Goal: Task Accomplishment & Management: Manage account settings

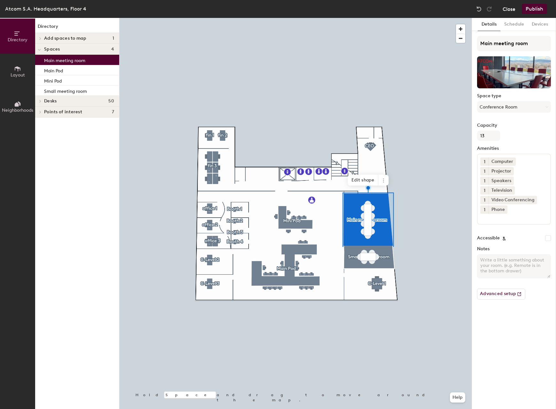
click at [511, 10] on button "Close" at bounding box center [509, 9] width 13 height 10
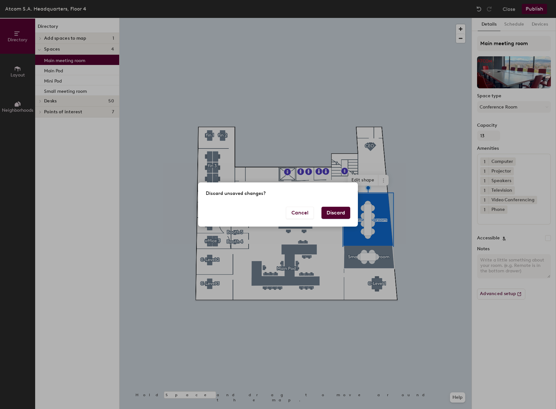
click at [342, 213] on button "Discard" at bounding box center [336, 213] width 29 height 12
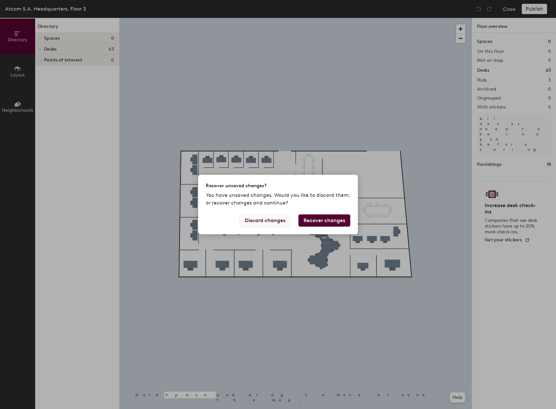
click at [271, 219] on button "Discard changes" at bounding box center [265, 220] width 51 height 12
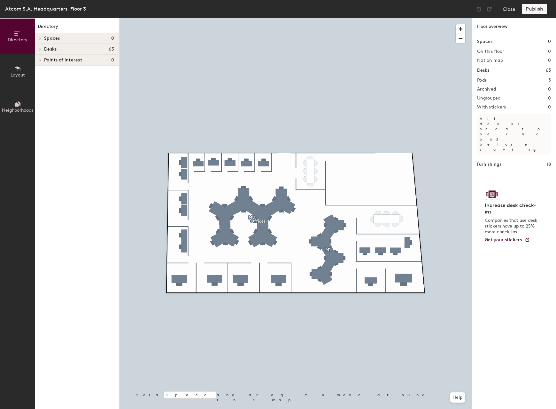
click at [42, 39] on span at bounding box center [39, 38] width 5 height 3
click at [59, 38] on span "Spaces" at bounding box center [52, 38] width 16 height 5
click at [19, 70] on icon at bounding box center [17, 68] width 7 height 7
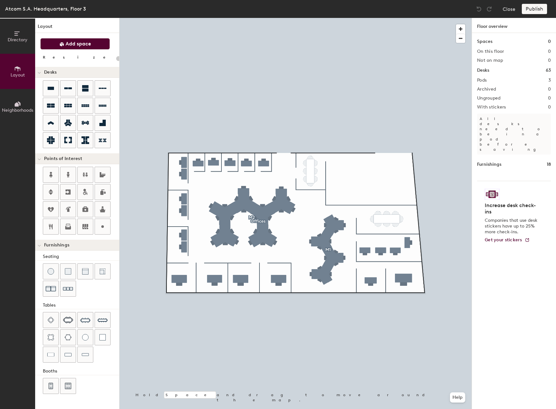
click at [75, 45] on span "Add space" at bounding box center [79, 44] width 26 height 6
click at [69, 45] on span "Add space" at bounding box center [79, 44] width 26 height 6
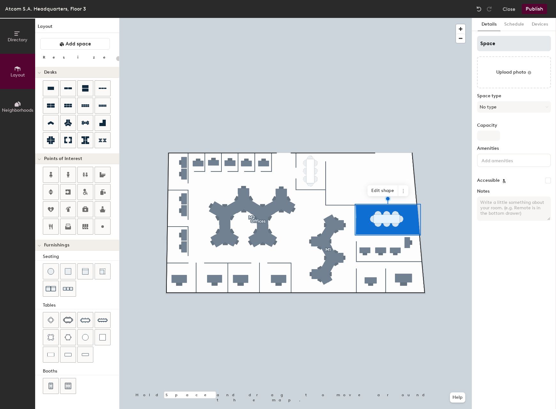
type input "20"
click at [510, 47] on input "Space" at bounding box center [514, 43] width 74 height 15
type input "M"
type input "20"
type input "Me"
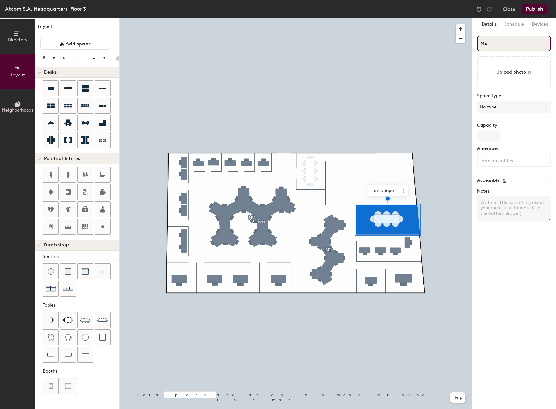
type input "20"
type input "Meeti"
type input "20"
type input "Meetin"
type input "20"
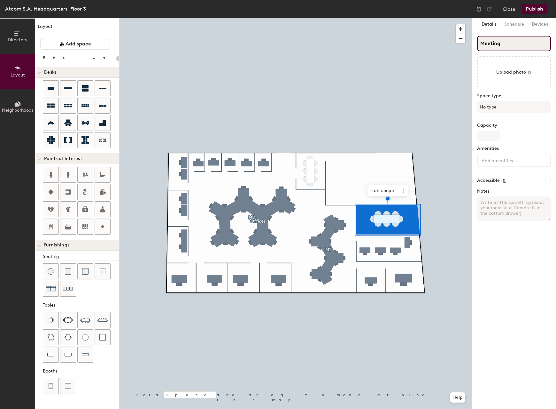
type input "Meeting"
type input "20"
type input "Meeting R"
type input "20"
type input "Meeting Ro"
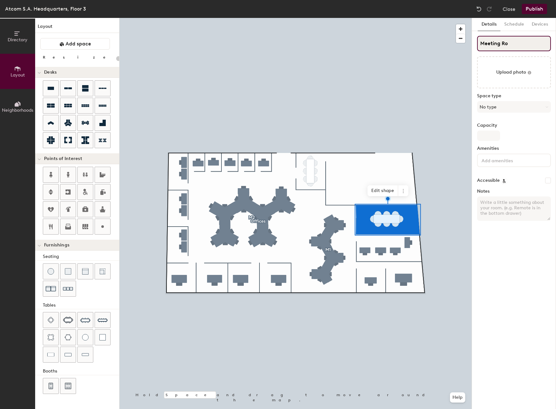
type input "20"
type input "Meeting Room"
type input "20"
type input "Meeting Room"
type input "20"
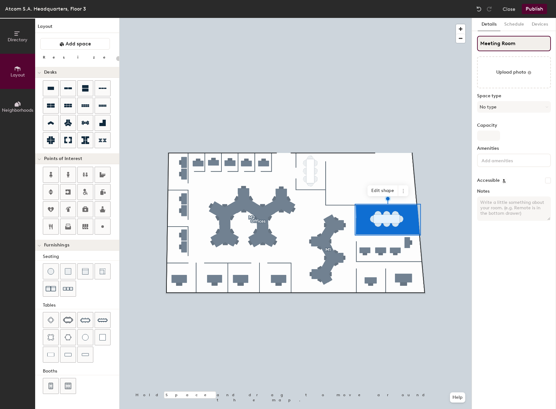
type input "Meeting Room 2"
type input "20"
type input "Meeting Room 2"
click at [519, 103] on button "No type" at bounding box center [514, 107] width 74 height 12
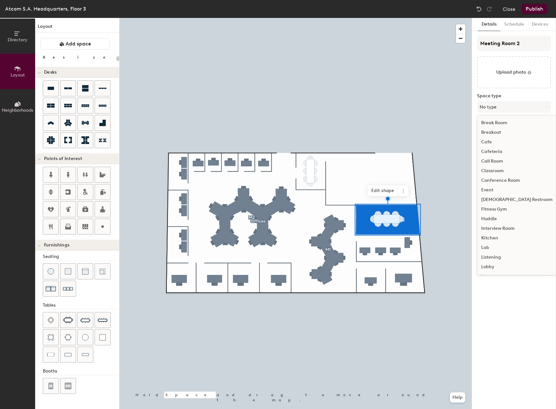
click at [515, 178] on div "Conference Room" at bounding box center [517, 181] width 79 height 10
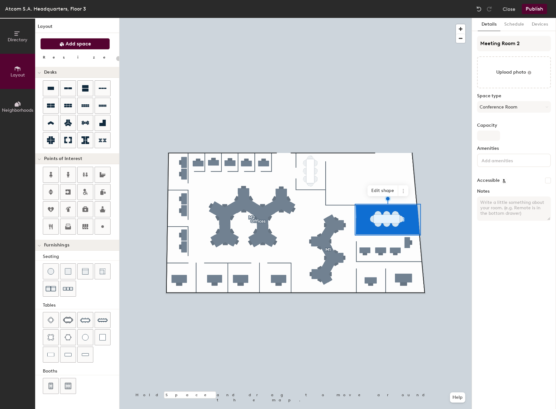
click at [67, 43] on span "Add space" at bounding box center [79, 44] width 26 height 6
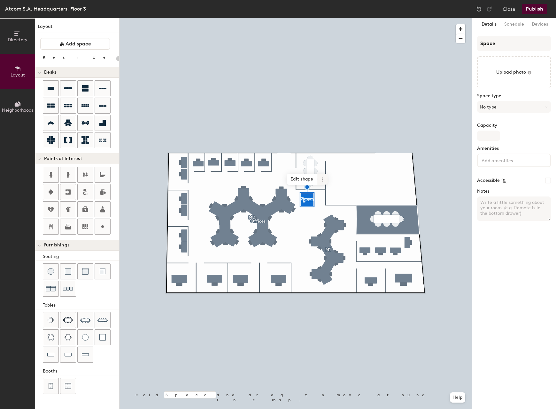
click at [321, 177] on icon at bounding box center [322, 179] width 5 height 5
click at [335, 214] on span "Delete" at bounding box center [345, 215] width 57 height 11
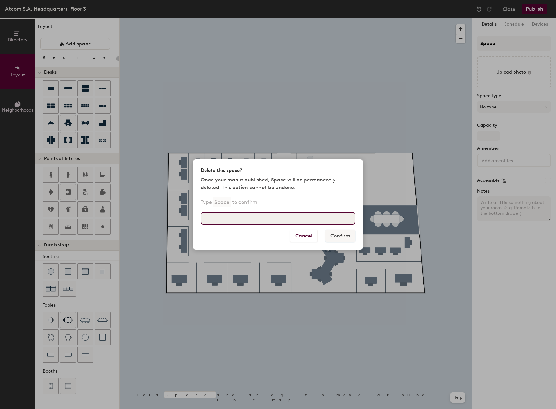
click at [262, 219] on input at bounding box center [278, 218] width 155 height 13
click at [303, 236] on button "Cancel" at bounding box center [304, 236] width 28 height 12
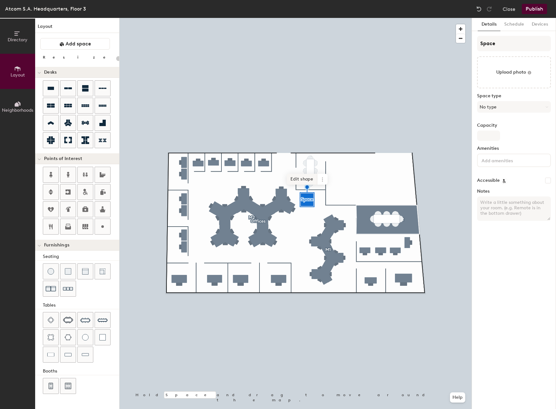
click at [301, 178] on span "Edit shape" at bounding box center [302, 179] width 31 height 11
type input "20"
click at [340, 144] on span "Done" at bounding box center [341, 143] width 19 height 11
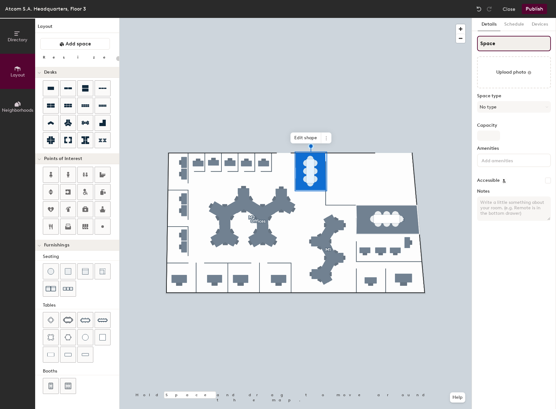
click at [507, 42] on input "Space" at bounding box center [514, 43] width 74 height 15
type input "M"
type input "20"
type input "Me"
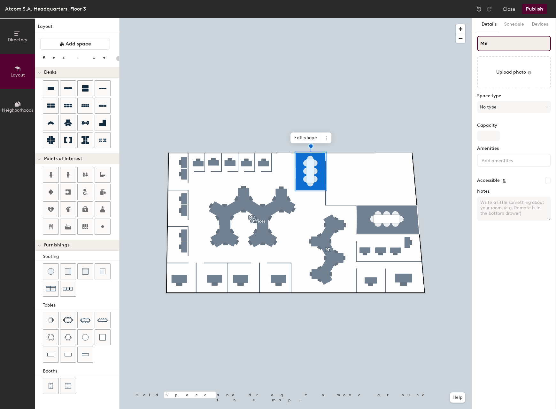
type input "20"
type input "Meet"
type input "20"
type input "Meeting"
type input "20"
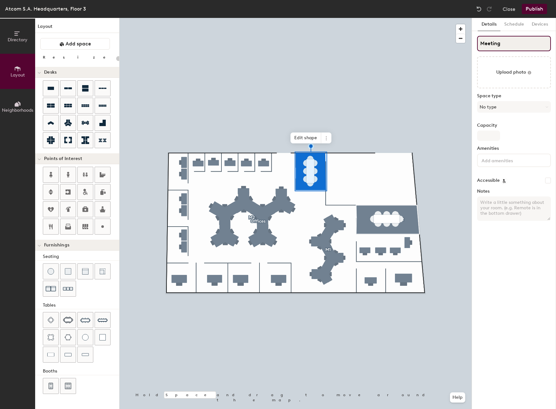
type input "Meeting R"
type input "20"
type input "Meeting Ro"
type input "20"
type input "Meeting Room"
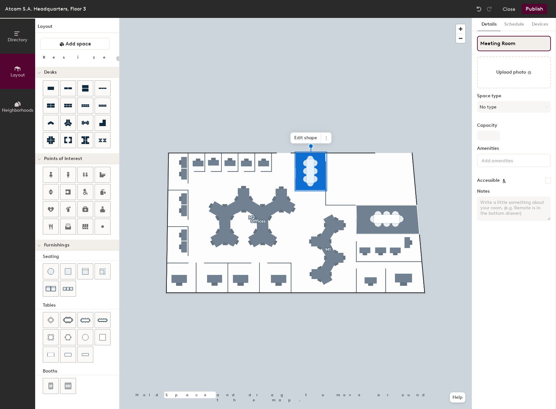
type input "20"
type input "Meeting Room 1"
type input "20"
type input "Meeting Room 1"
click at [508, 106] on button "No type" at bounding box center [514, 107] width 74 height 12
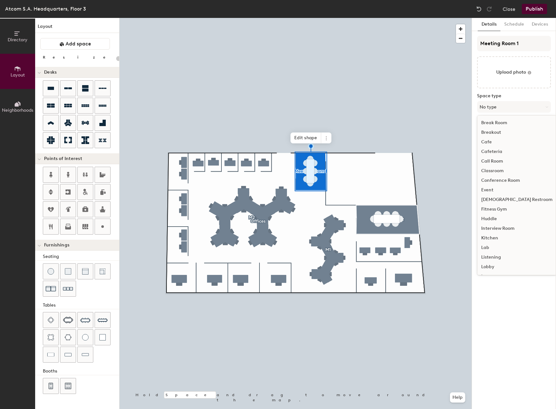
click at [512, 180] on div "Conference Room" at bounding box center [517, 181] width 79 height 10
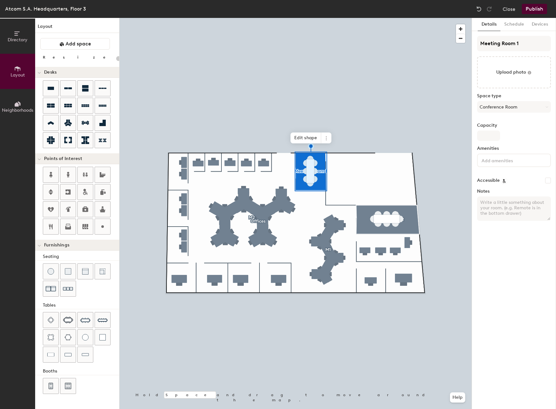
click at [535, 8] on button "Publish" at bounding box center [534, 9] width 25 height 10
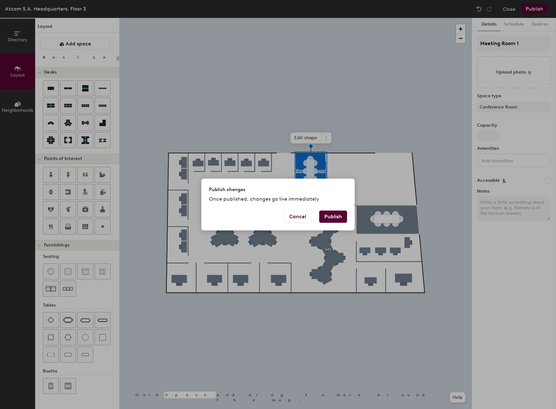
click at [333, 217] on button "Publish" at bounding box center [333, 216] width 28 height 12
type input "20"
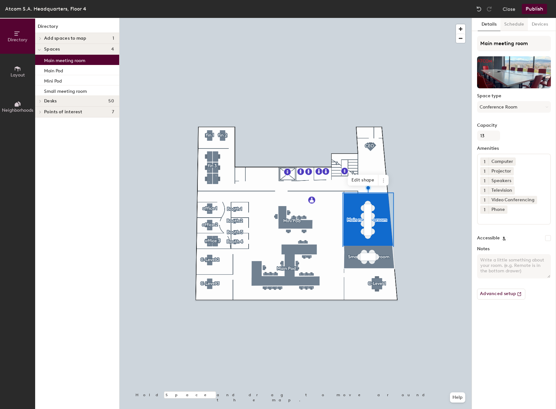
click at [512, 21] on button "Schedule" at bounding box center [515, 24] width 28 height 13
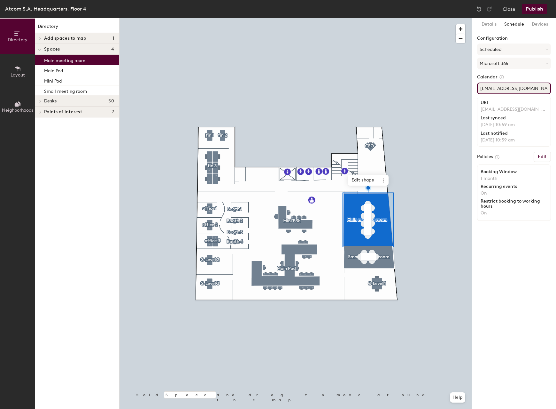
drag, startPoint x: 546, startPoint y: 89, endPoint x: 472, endPoint y: 90, distance: 73.9
click at [472, 90] on div "Details Schedule Devices Configuration Scheduled Microsoft 365 Calendar mainmee…" at bounding box center [514, 213] width 84 height 391
click at [539, 24] on button "Devices" at bounding box center [540, 24] width 24 height 13
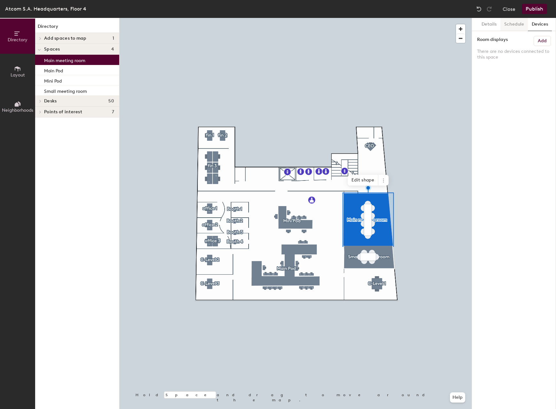
click at [520, 25] on button "Schedule" at bounding box center [515, 24] width 28 height 13
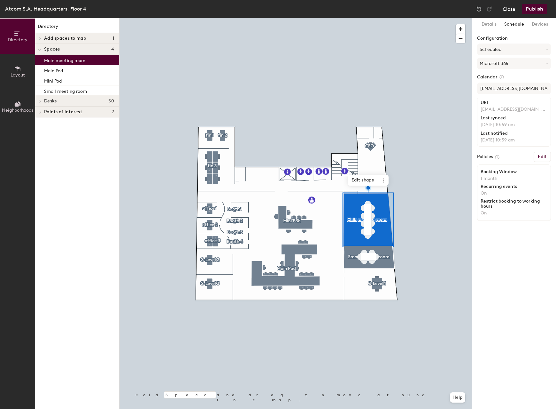
click at [513, 8] on button "Close" at bounding box center [509, 9] width 13 height 10
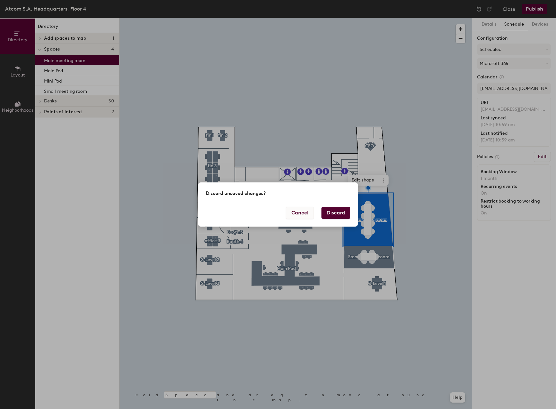
click at [299, 215] on button "Cancel" at bounding box center [300, 213] width 28 height 12
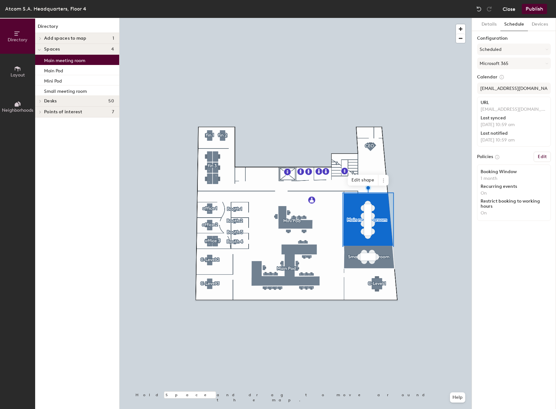
click at [510, 9] on button "Close" at bounding box center [509, 9] width 13 height 10
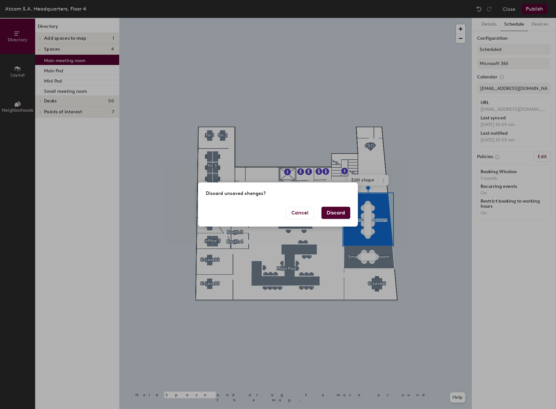
click at [338, 210] on button "Discard" at bounding box center [336, 213] width 29 height 12
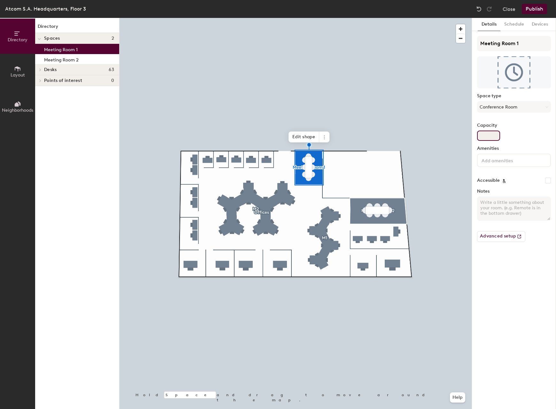
click at [490, 135] on input "Capacity" at bounding box center [488, 135] width 23 height 10
click at [515, 24] on button "Schedule" at bounding box center [515, 24] width 28 height 13
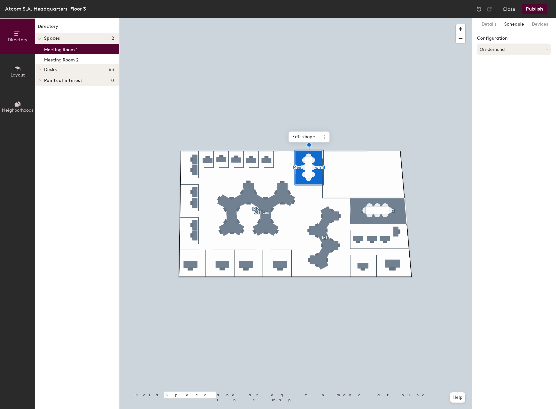
click at [508, 52] on button "On-demand" at bounding box center [514, 49] width 74 height 12
click at [498, 74] on div "Scheduled" at bounding box center [514, 75] width 73 height 10
click at [505, 48] on button "Scheduled" at bounding box center [514, 49] width 74 height 12
click at [496, 143] on div "Details Schedule Devices Configuration Scheduled On-demand Scheduled Request-on…" at bounding box center [514, 213] width 84 height 391
click at [506, 65] on button "Select account" at bounding box center [514, 64] width 74 height 12
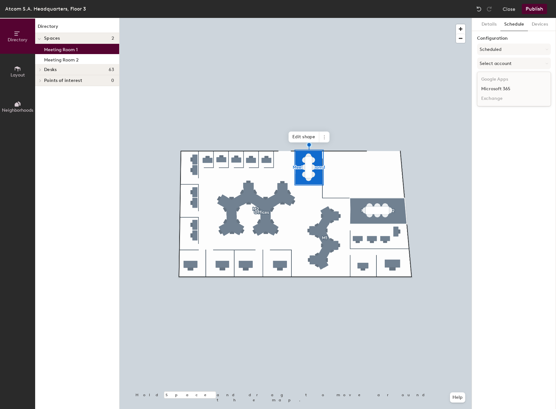
click at [504, 88] on div "Microsoft 365" at bounding box center [514, 89] width 73 height 10
click at [539, 22] on button "Devices" at bounding box center [540, 24] width 24 height 13
click at [512, 22] on button "Schedule" at bounding box center [515, 24] width 28 height 13
click at [492, 27] on button "Details" at bounding box center [489, 24] width 23 height 13
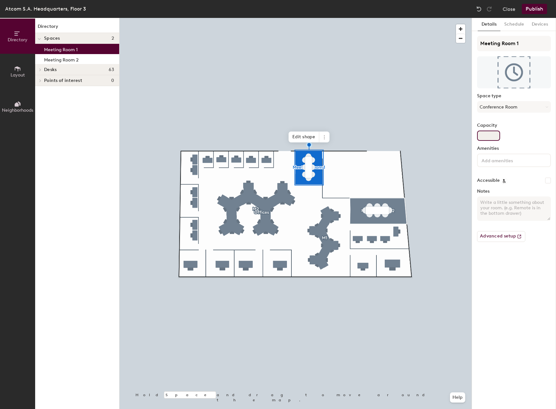
click at [492, 137] on input "Capacity" at bounding box center [488, 135] width 23 height 10
click at [507, 161] on input at bounding box center [510, 160] width 58 height 8
click at [500, 292] on div "Details Schedule Devices Meeting Room 1 Space type Conference Room Capacity Ame…" at bounding box center [514, 213] width 84 height 391
click at [506, 234] on button "Advanced setup" at bounding box center [501, 236] width 48 height 11
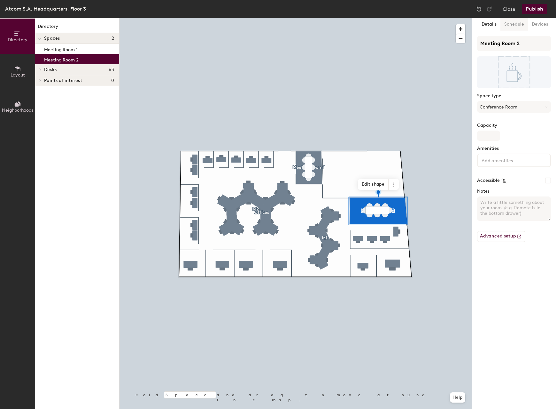
click at [511, 26] on button "Schedule" at bounding box center [515, 24] width 28 height 13
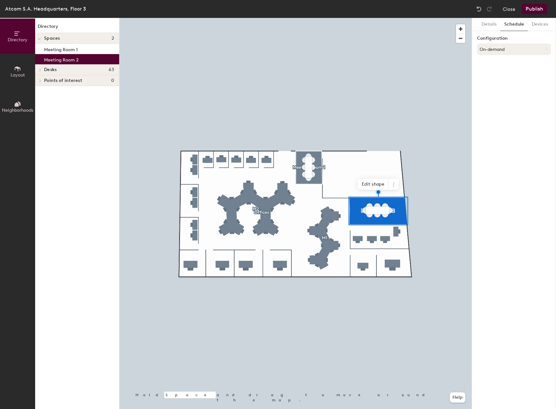
click at [508, 48] on button "On-demand" at bounding box center [514, 49] width 74 height 12
click at [498, 74] on div "Scheduled" at bounding box center [514, 75] width 73 height 10
click at [500, 63] on button "Select account" at bounding box center [514, 64] width 74 height 12
click at [500, 89] on div "Microsoft 365" at bounding box center [514, 89] width 73 height 10
click at [532, 9] on button "Publish" at bounding box center [534, 9] width 25 height 10
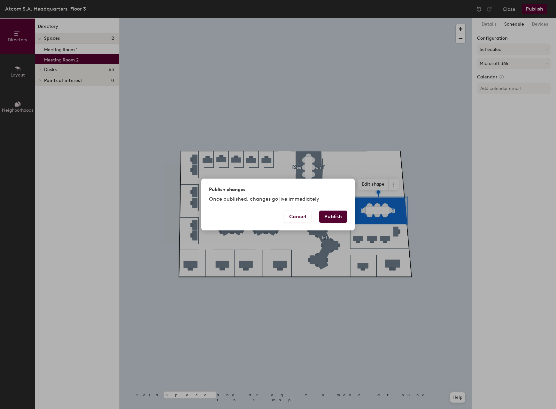
click at [329, 218] on button "Publish" at bounding box center [333, 216] width 28 height 12
